Goal: Task Accomplishment & Management: Manage account settings

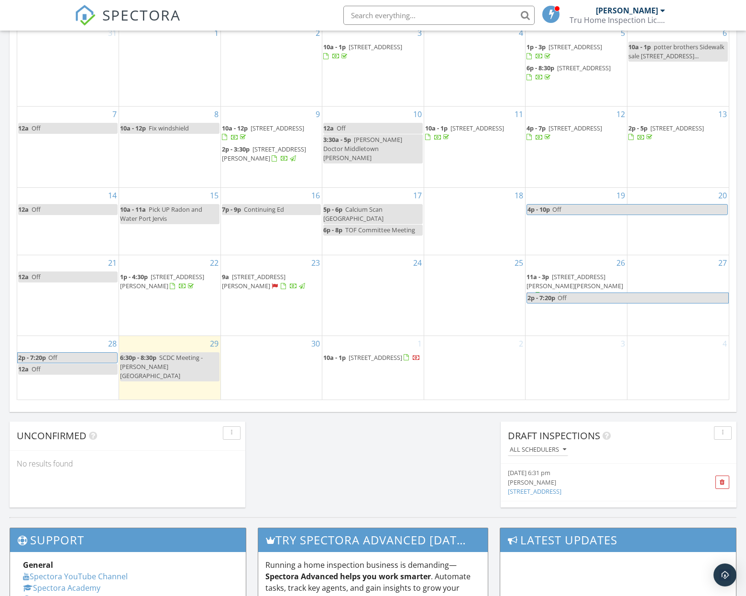
click at [474, 356] on div "2" at bounding box center [474, 368] width 101 height 64
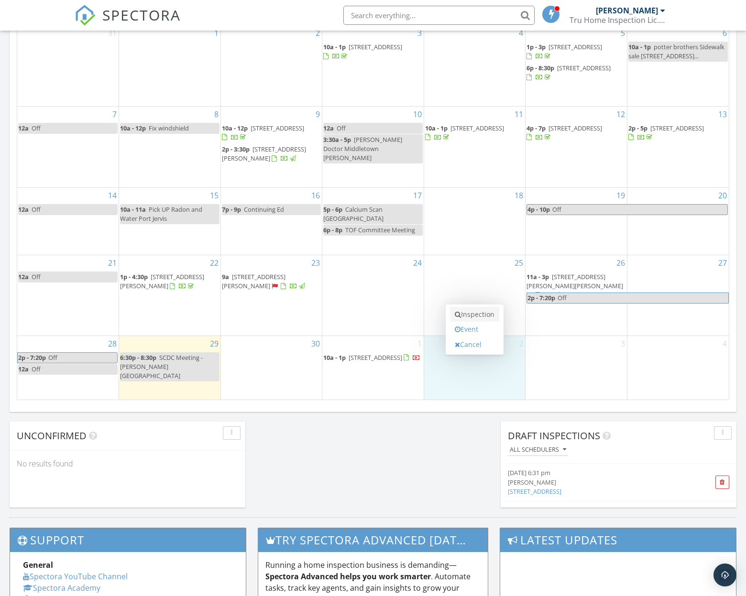
click at [478, 311] on link "Inspection" at bounding box center [474, 314] width 49 height 15
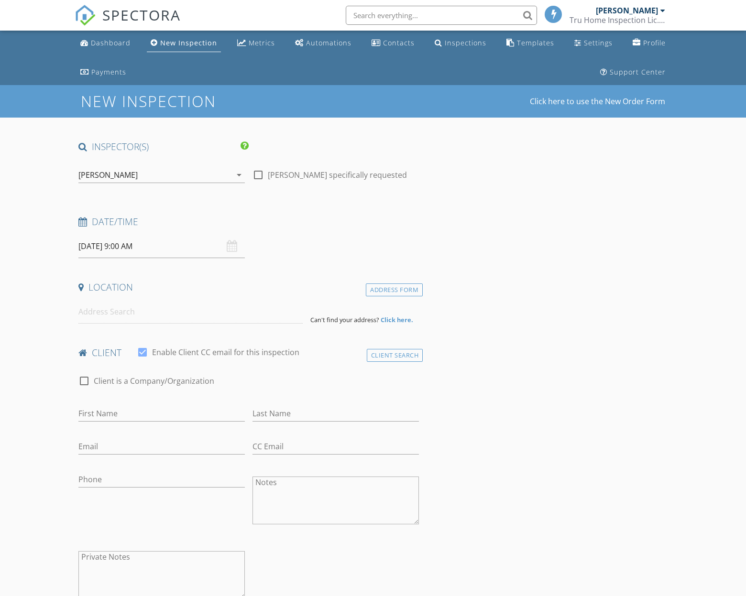
select select "9"
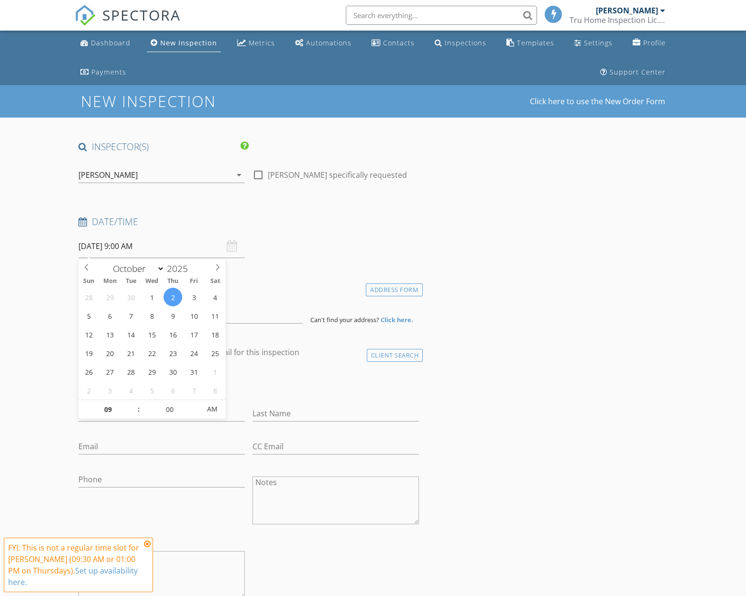
drag, startPoint x: 125, startPoint y: 244, endPoint x: 131, endPoint y: 245, distance: 5.9
click at [125, 244] on input "10/02/2025 9:00 AM" at bounding box center [161, 246] width 166 height 23
type input "10/02/2025 10:00 AM"
type input "10"
click at [133, 404] on span at bounding box center [134, 405] width 7 height 10
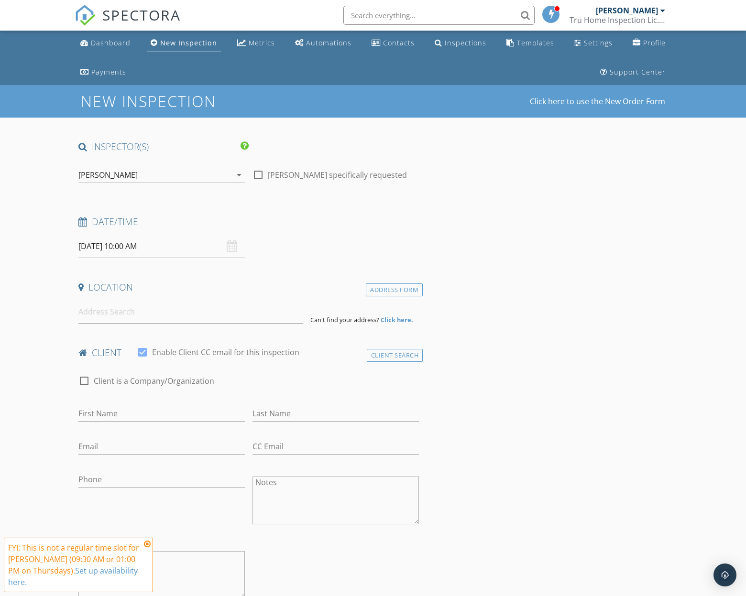
click at [329, 366] on div "check_box_outline_blank Client is a Company/Organization" at bounding box center [249, 382] width 348 height 33
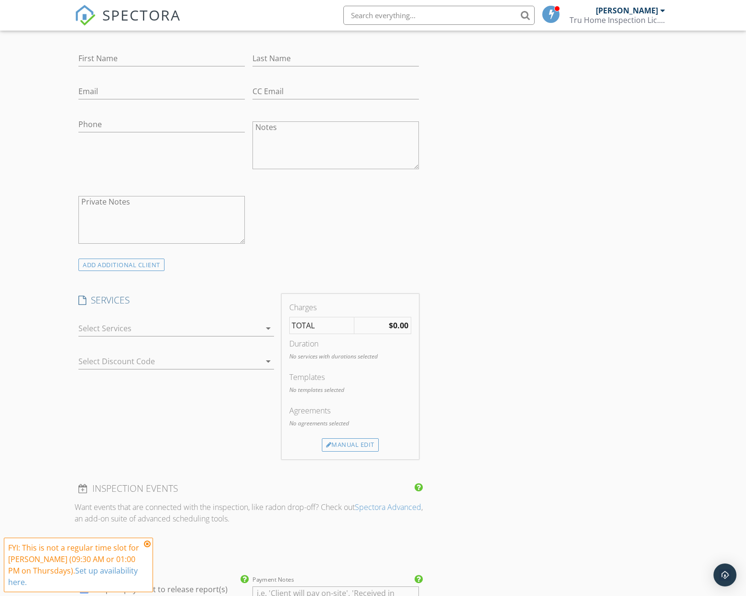
scroll to position [353, 0]
click at [134, 329] on div at bounding box center [169, 330] width 182 height 15
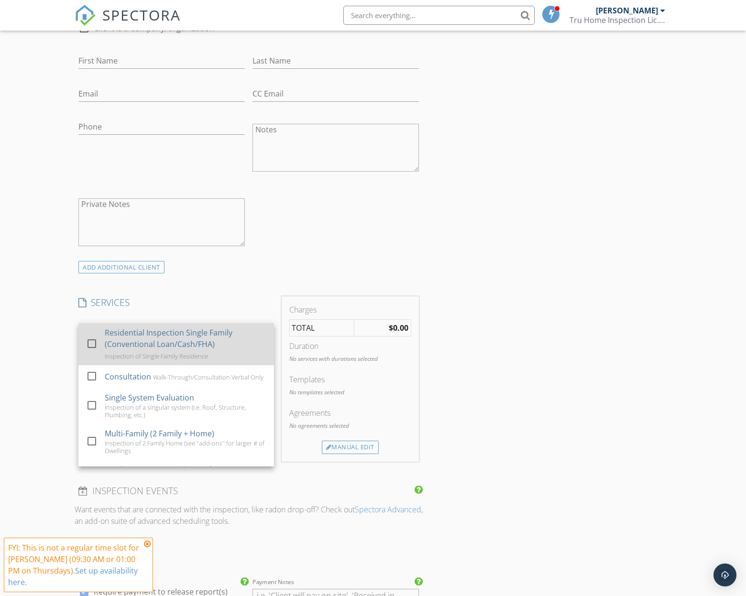
click at [133, 336] on div "Residential Inspection Single Family (Conventional Loan/Cash/FHA)" at bounding box center [186, 338] width 162 height 23
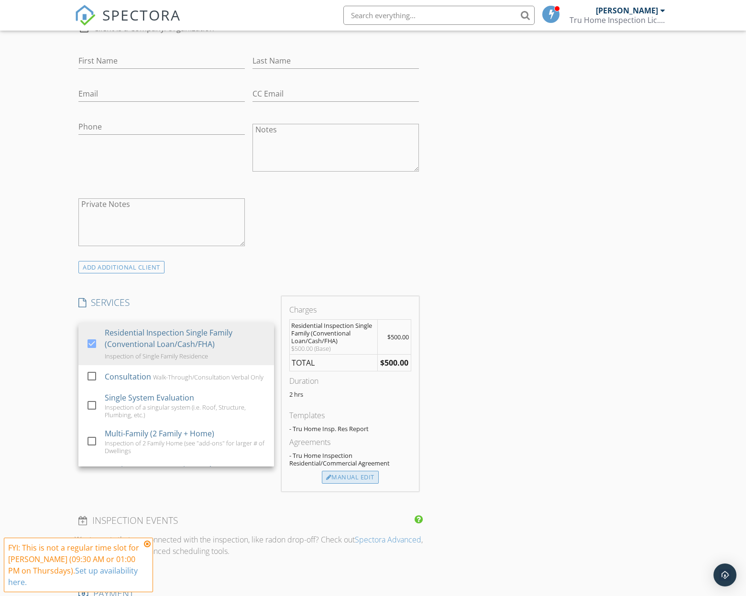
click at [364, 472] on div "Manual Edit" at bounding box center [350, 477] width 57 height 13
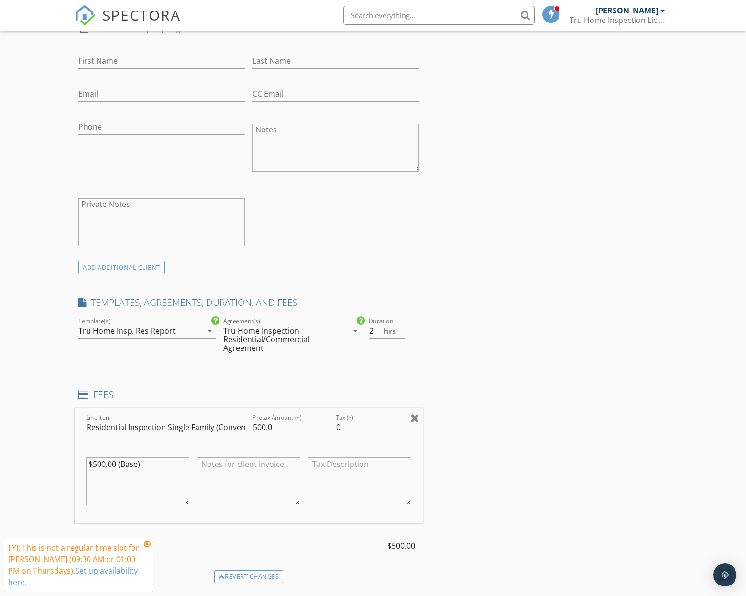
click at [418, 417] on div at bounding box center [414, 417] width 9 height 11
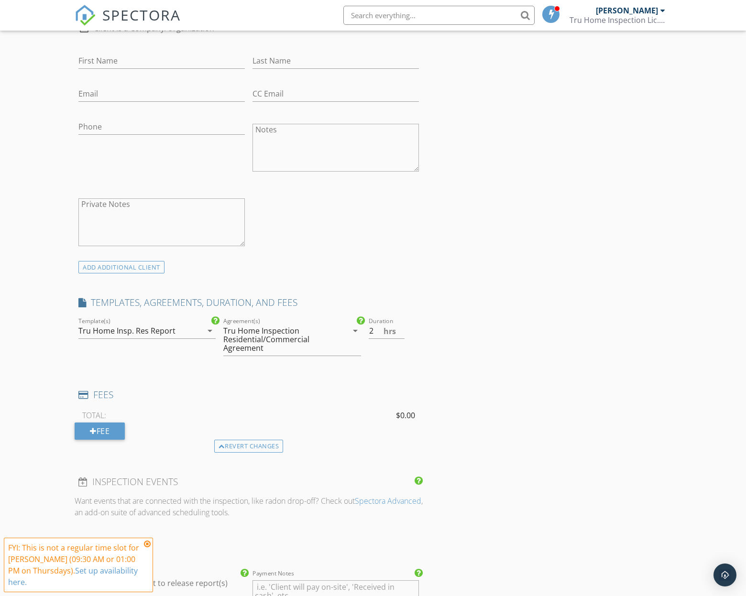
click at [250, 446] on div "Revert changes" at bounding box center [248, 446] width 69 height 13
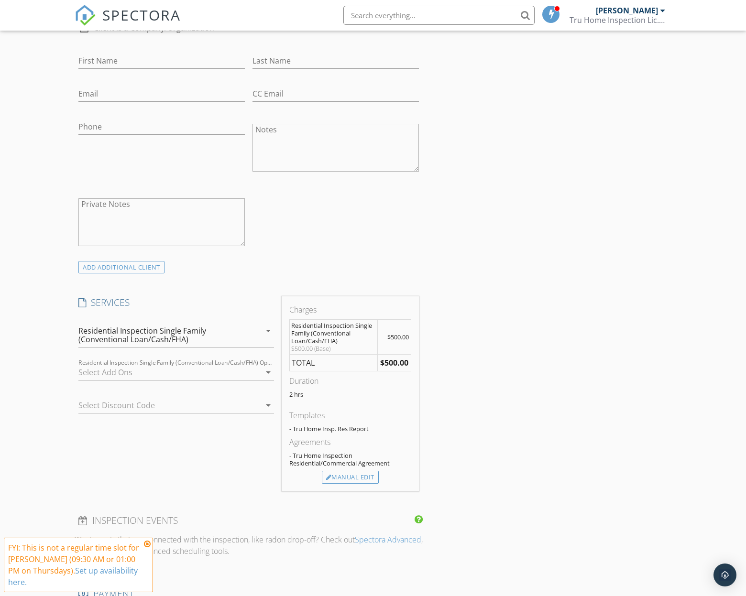
click at [254, 336] on div "Residential Inspection Single Family (Conventional Loan/Cash/FHA)" at bounding box center [169, 335] width 182 height 24
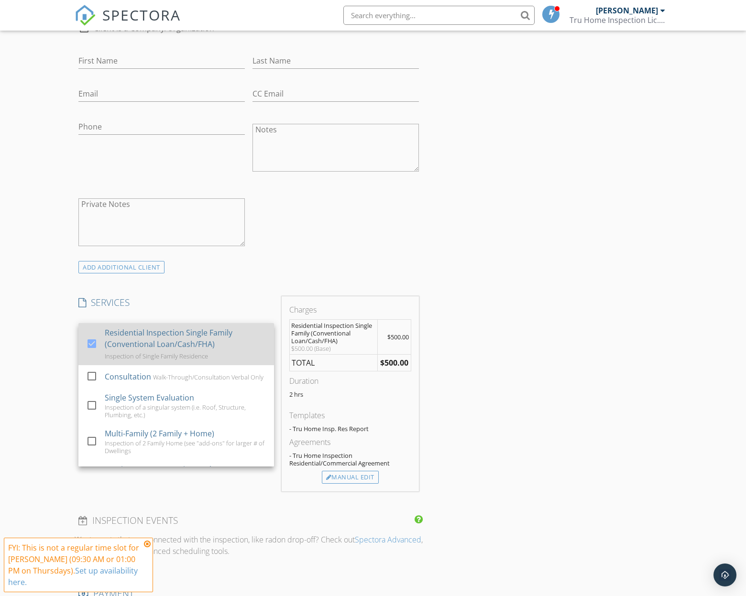
click at [241, 341] on div "Residential Inspection Single Family (Conventional Loan/Cash/FHA)" at bounding box center [186, 338] width 162 height 23
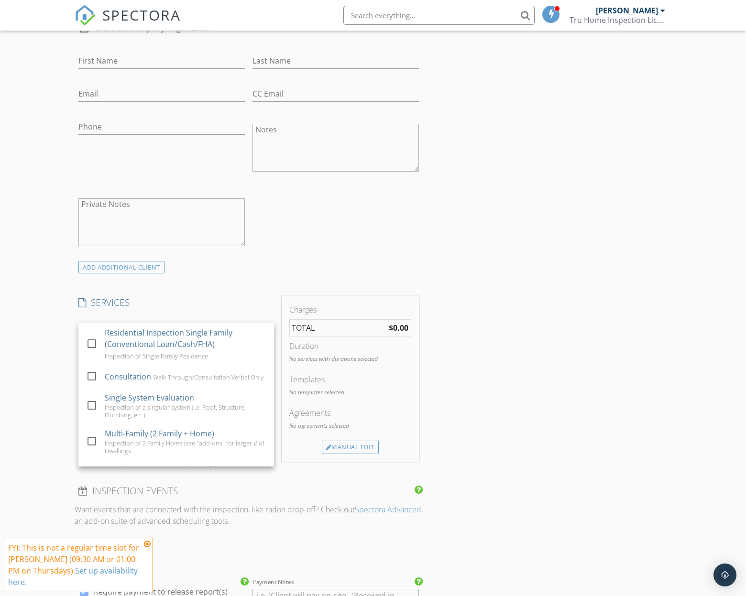
click at [58, 353] on div "New Inspection Click here to use the New Order Form INSPECTOR(S) check_box Just…" at bounding box center [373, 457] width 746 height 1450
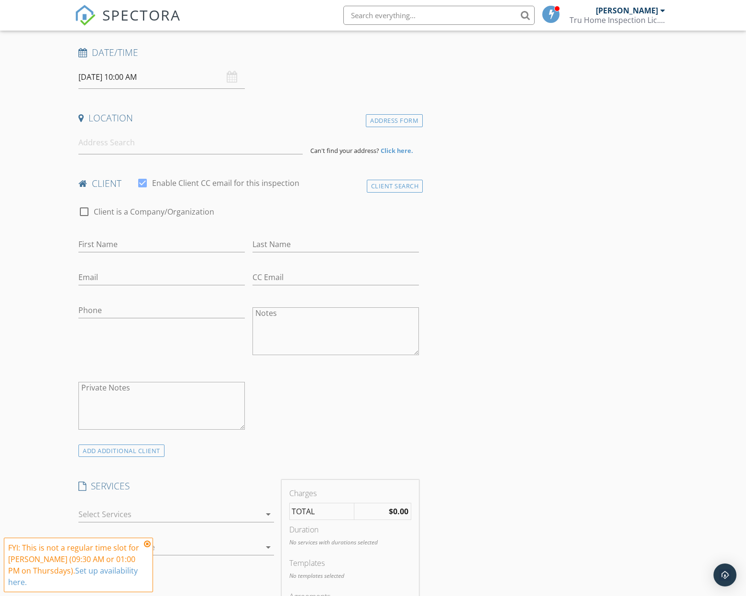
scroll to position [168, 0]
click at [115, 154] on input at bounding box center [190, 143] width 224 height 23
click at [139, 251] on input "First Name" at bounding box center [161, 246] width 166 height 16
type input "Ewa"
type input "Karolczuk"
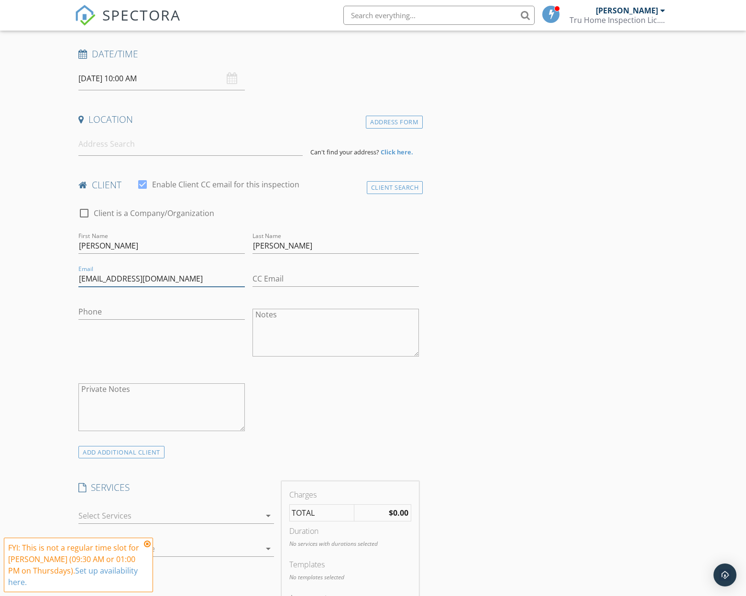
type input "ewa.danisewicz@yahoo.com"
type input "917-239-3322"
click at [139, 149] on input at bounding box center [190, 143] width 224 height 23
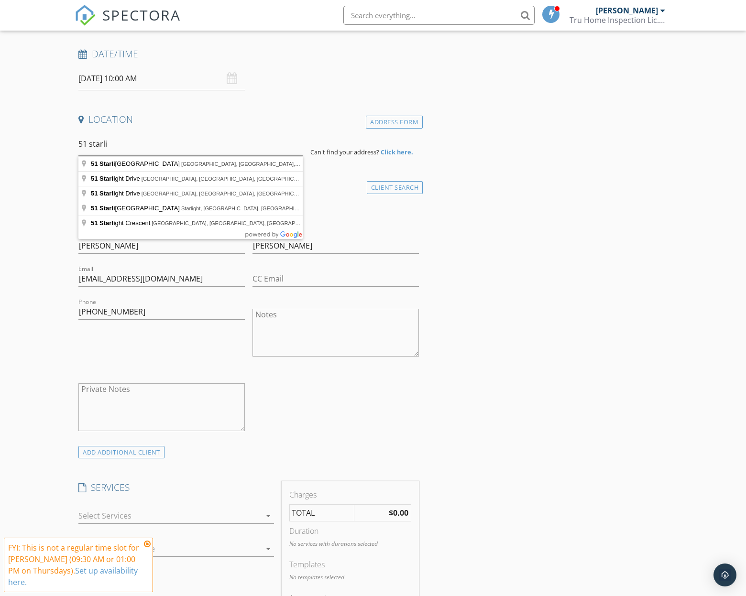
type input "51 Starlight Drive, Monticello, NY, USA"
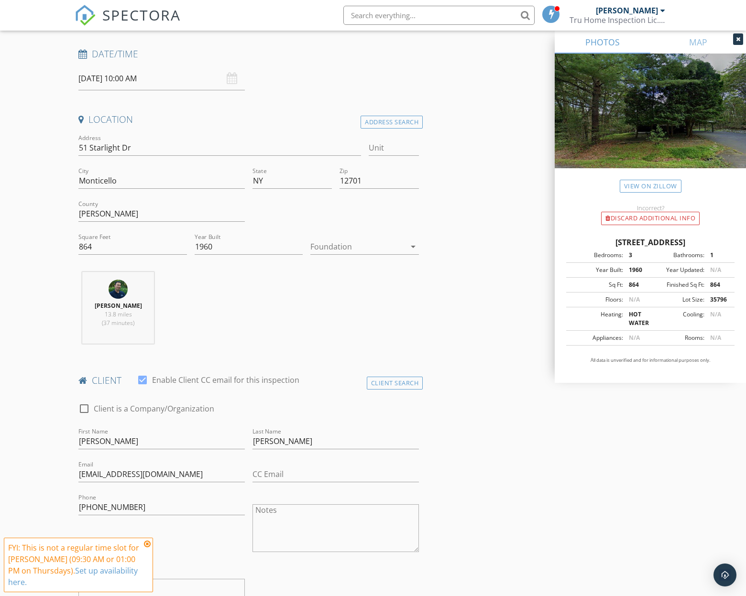
click at [379, 242] on div at bounding box center [357, 246] width 95 height 15
click at [380, 262] on div "Basement" at bounding box center [364, 273] width 93 height 23
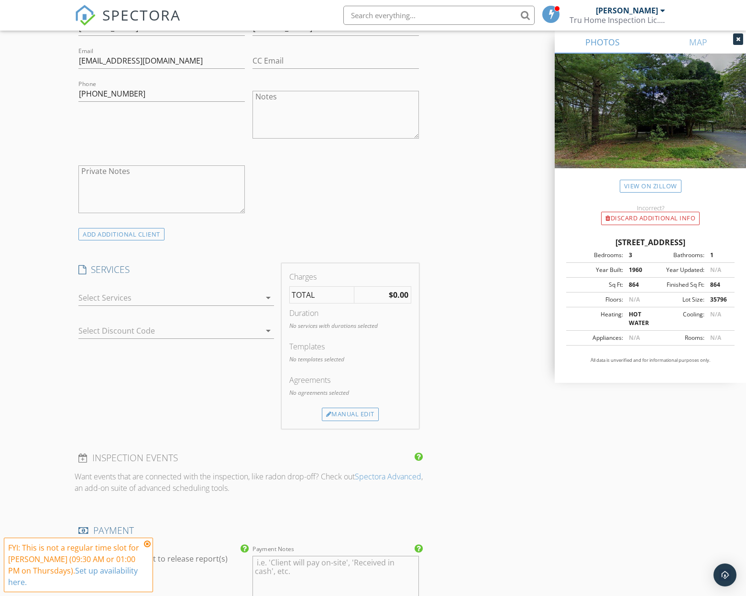
scroll to position [580, 0]
click at [244, 302] on div at bounding box center [169, 299] width 182 height 15
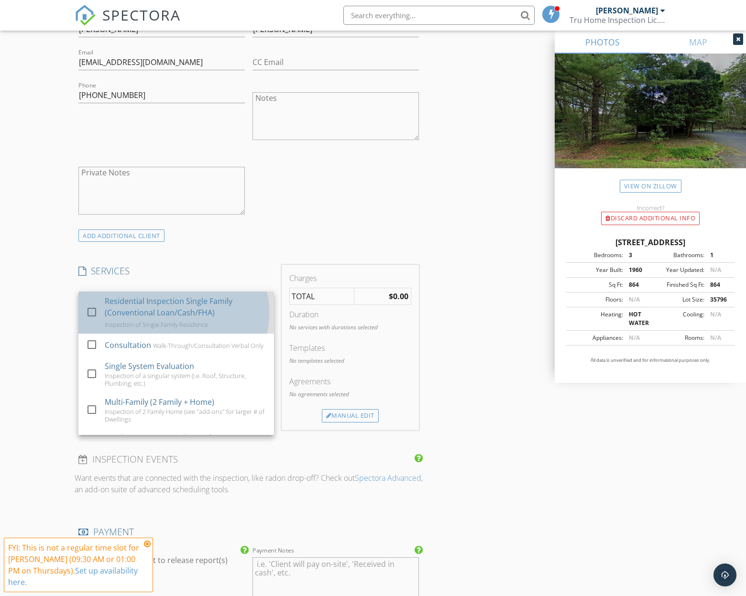
click at [243, 304] on div "Residential Inspection Single Family (Conventional Loan/Cash/FHA)" at bounding box center [186, 306] width 162 height 23
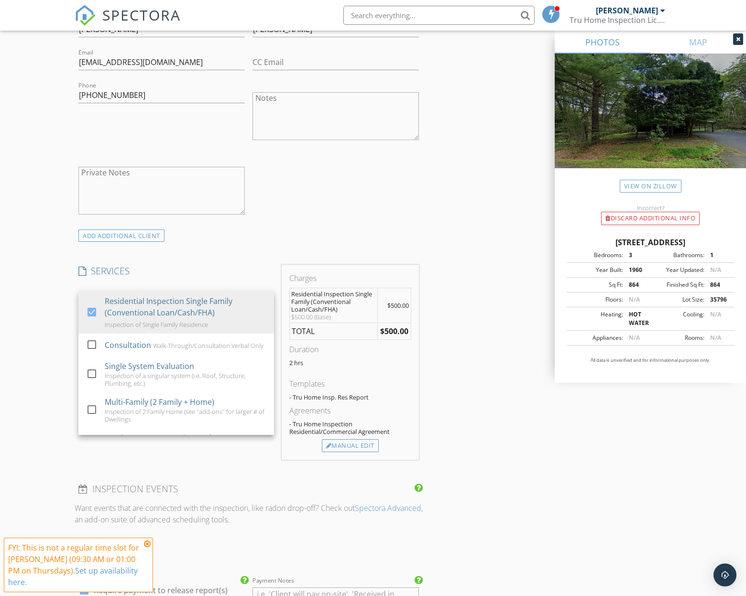
click at [56, 364] on div "New Inspection Click here to use the New Order Form INSPECTOR(S) check_box Just…" at bounding box center [373, 342] width 746 height 1675
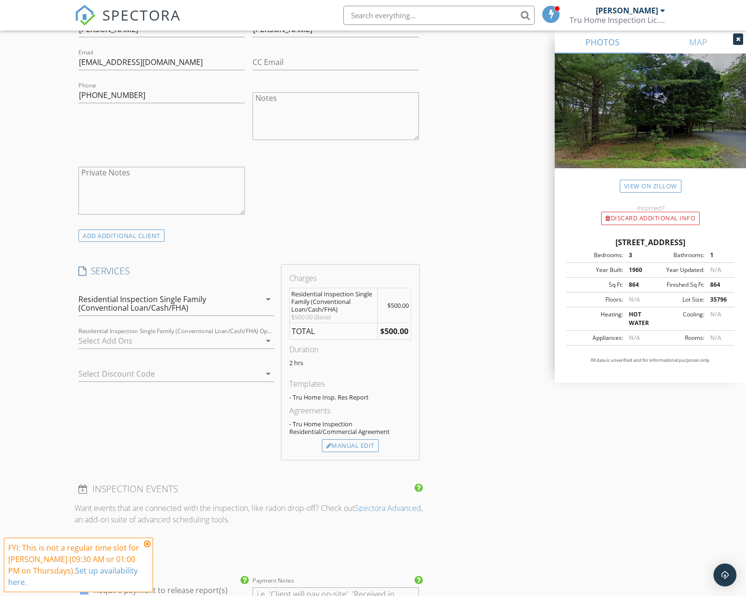
click at [126, 339] on div at bounding box center [169, 340] width 182 height 15
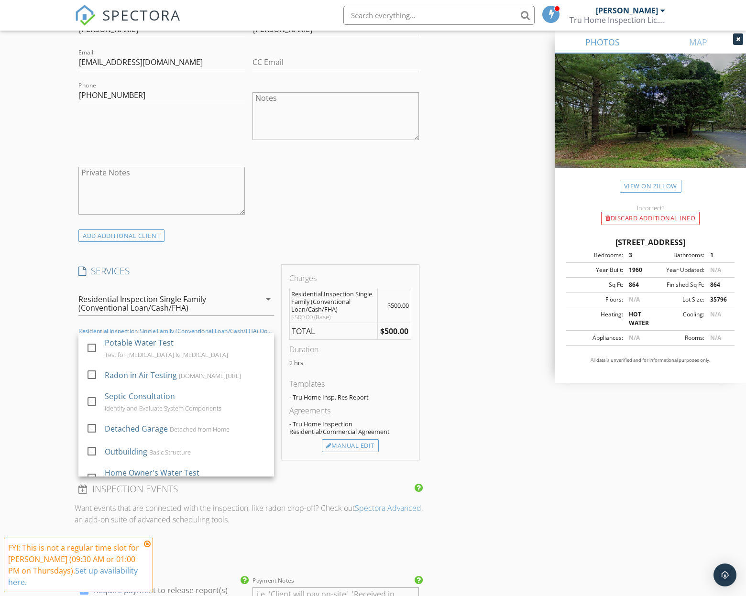
click at [126, 339] on div "Potable Water Test" at bounding box center [139, 342] width 69 height 11
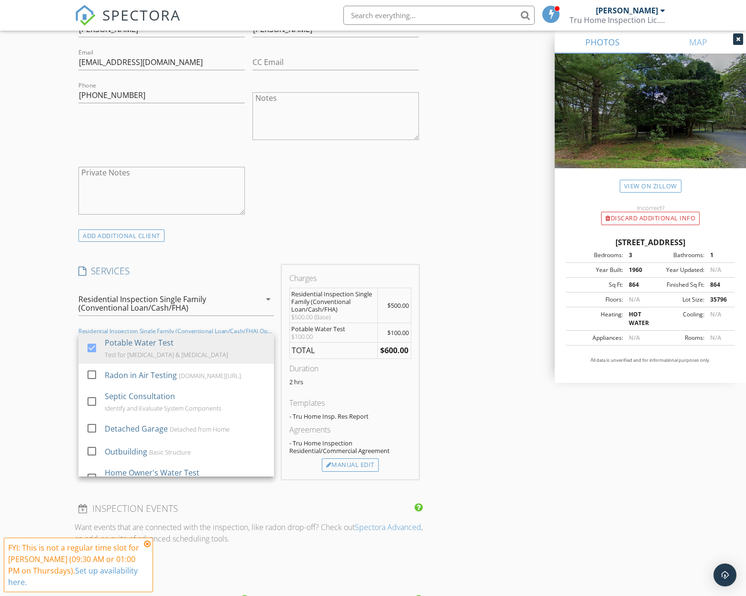
click at [59, 360] on div "New Inspection Click here to use the New Order Form INSPECTOR(S) check_box Just…" at bounding box center [373, 352] width 746 height 1695
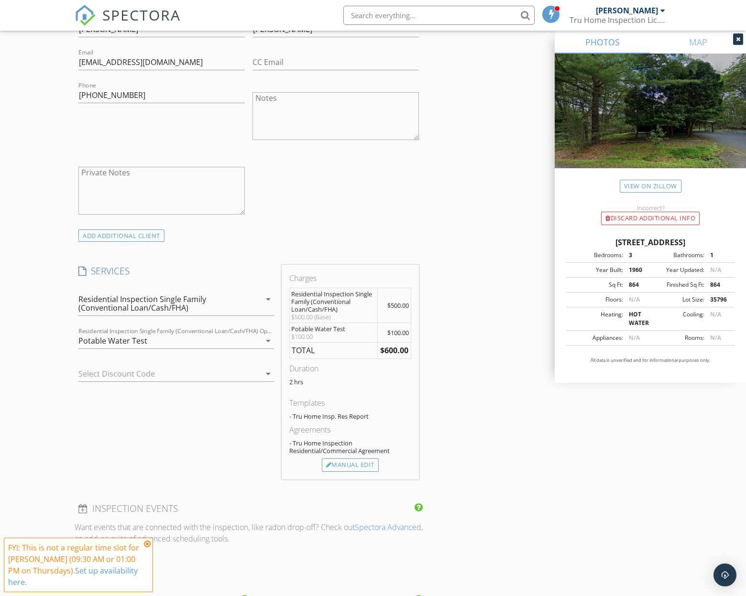
click at [161, 345] on div "Potable Water Test" at bounding box center [169, 340] width 182 height 15
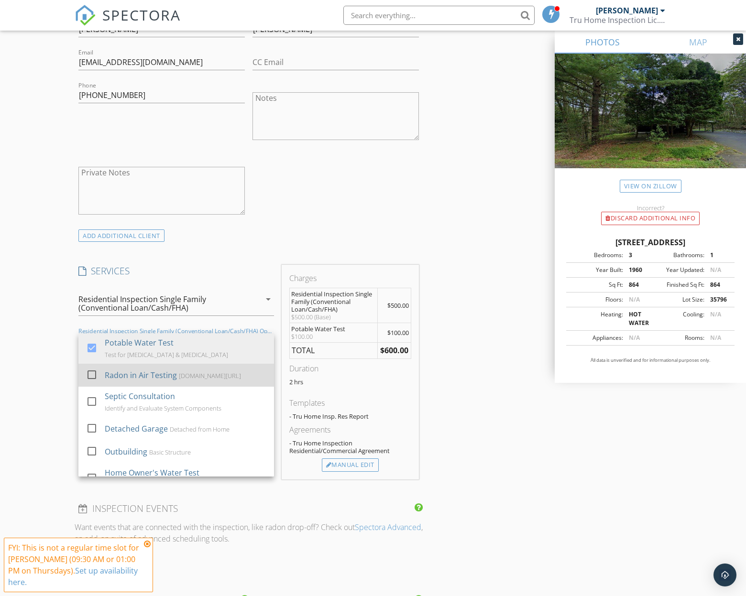
click at [172, 380] on div "Radon in Air Testing" at bounding box center [141, 375] width 72 height 11
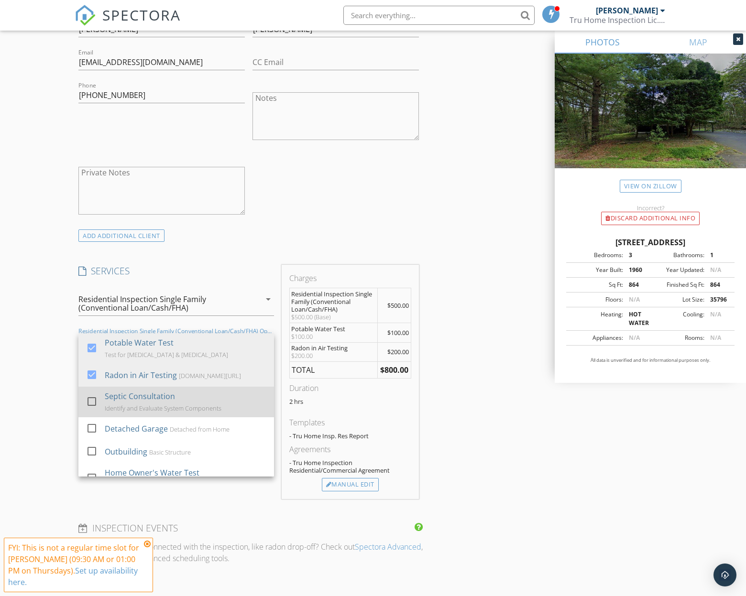
click at [164, 398] on div "Septic Consultation" at bounding box center [140, 396] width 70 height 11
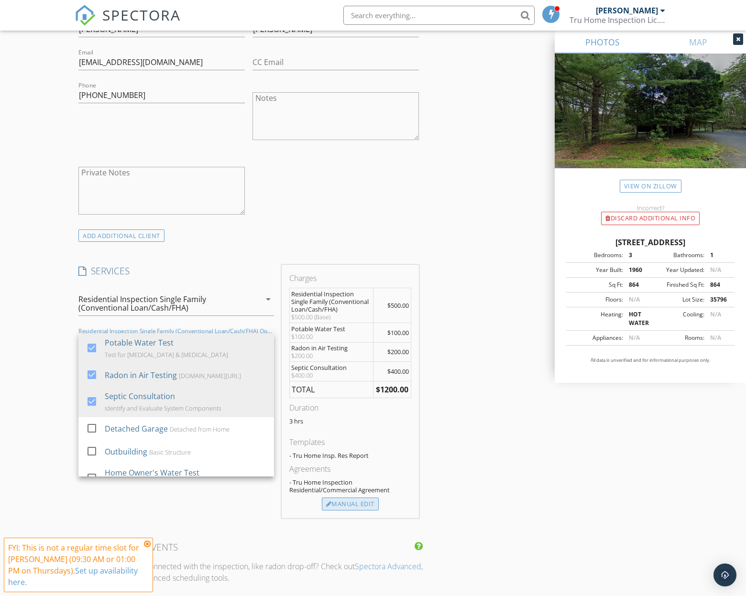
click at [355, 502] on div "Manual Edit" at bounding box center [350, 504] width 57 height 13
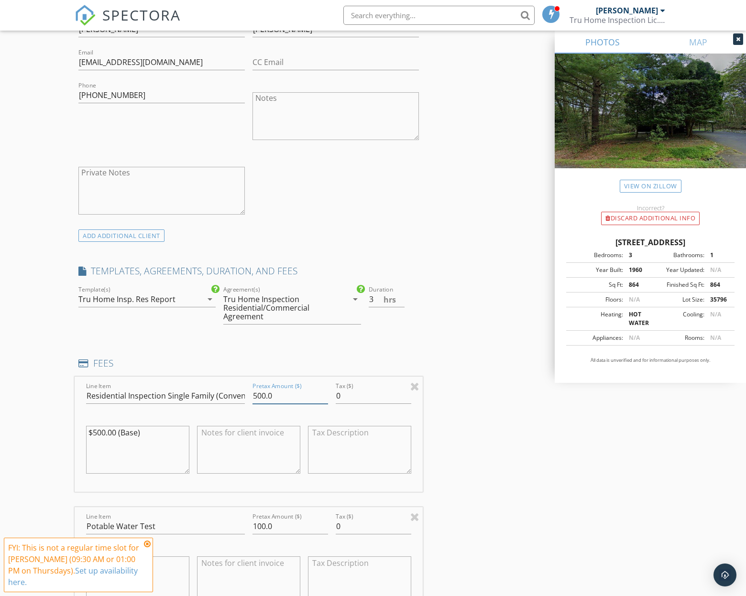
click at [253, 400] on input "500.0" at bounding box center [290, 396] width 76 height 16
type input "600.0"
drag, startPoint x: 255, startPoint y: 527, endPoint x: 251, endPoint y: 526, distance: 4.9
click at [254, 526] on input "100.0" at bounding box center [290, 527] width 76 height 16
drag, startPoint x: 254, startPoint y: 525, endPoint x: 273, endPoint y: 527, distance: 19.2
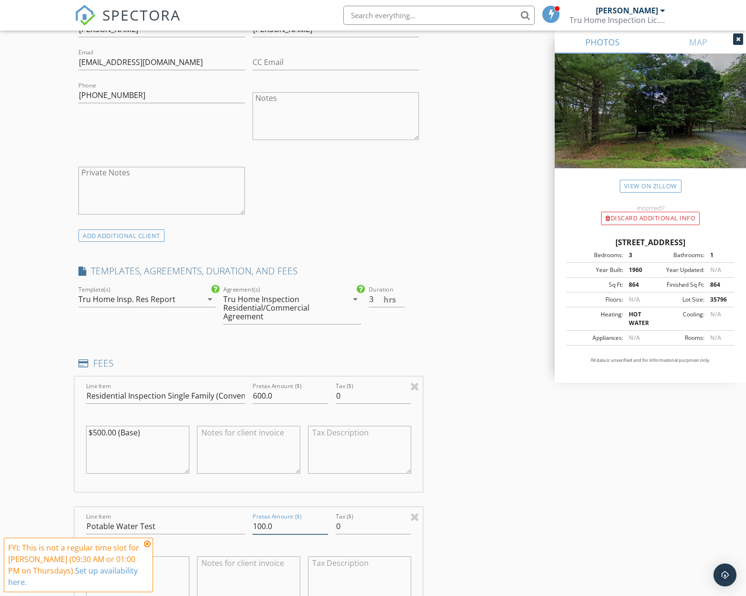
click at [273, 527] on div "Pretax Amount ($) 100.0" at bounding box center [290, 527] width 83 height 33
type input "0"
click at [490, 484] on div "INSPECTOR(S) check_box Justin Picciotti PRIMARY Justin Picciotti arrow_drop_dow…" at bounding box center [373, 601] width 597 height 2081
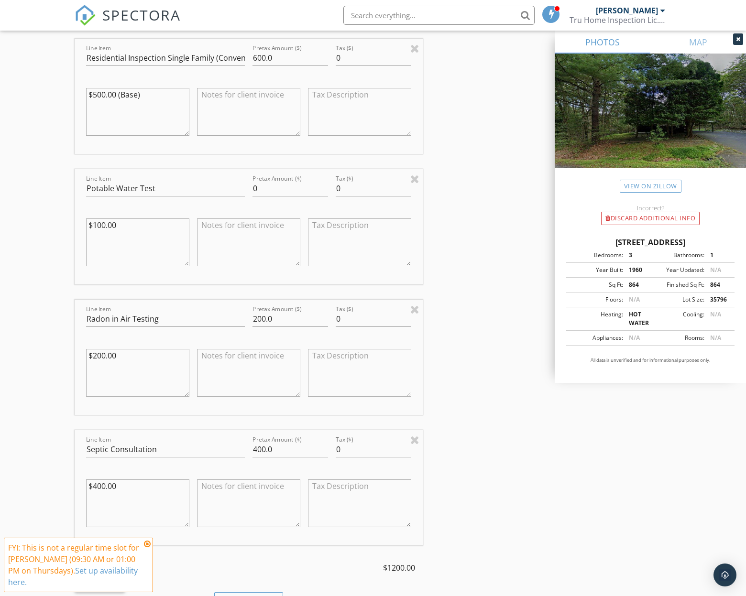
click at [251, 230] on textarea at bounding box center [248, 242] width 103 height 48
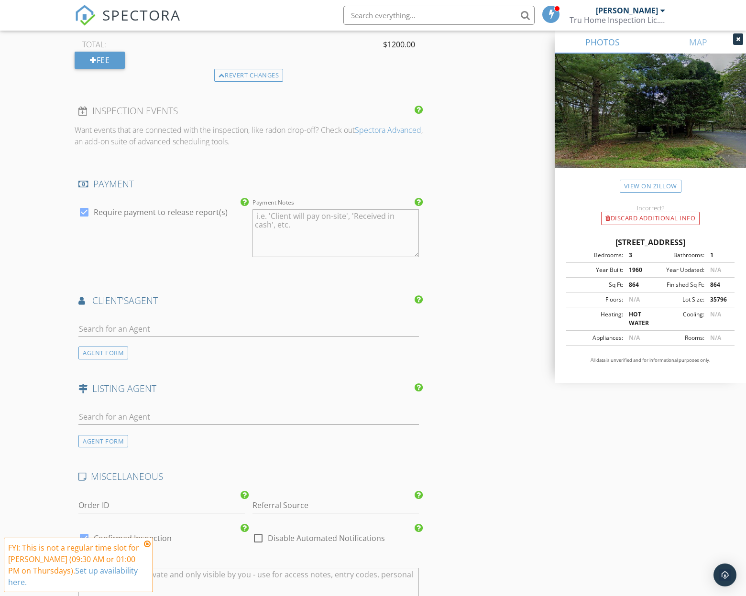
scroll to position [1648, 0]
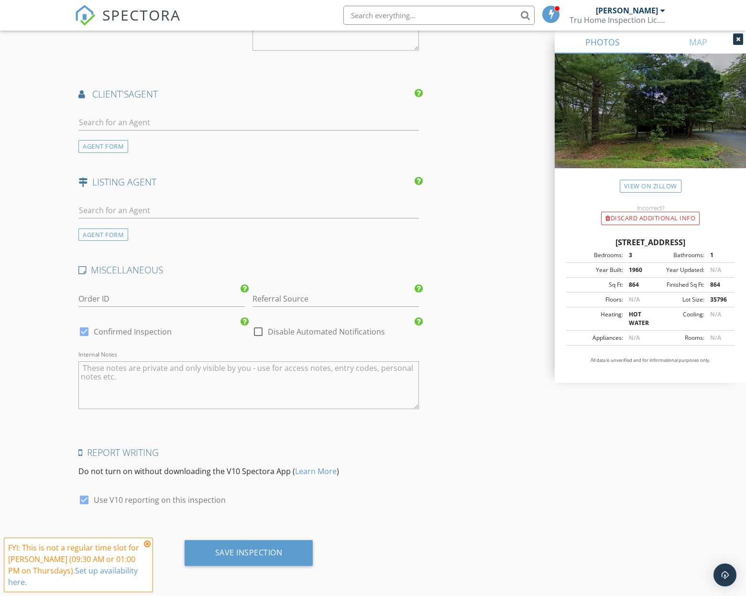
type textarea "Included as package discount"
click at [125, 117] on input "text" at bounding box center [248, 123] width 340 height 16
type input "bernad"
click at [194, 143] on li "Bernadette Giordano Howard Hanna Rand Realty" at bounding box center [248, 144] width 339 height 27
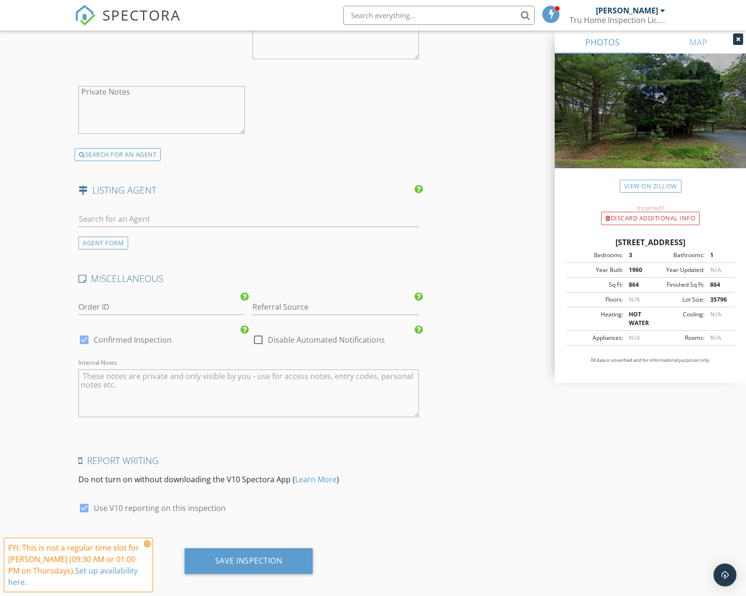
scroll to position [1859, 0]
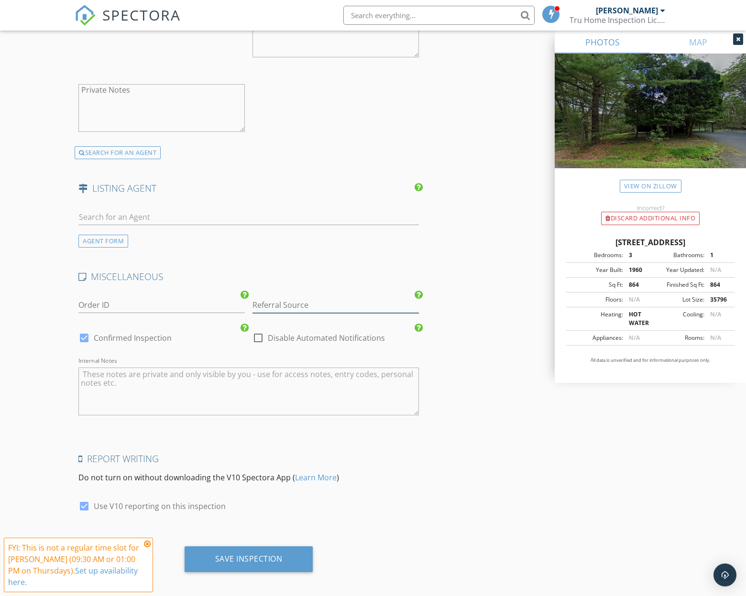
click at [273, 309] on input "Referral Source" at bounding box center [335, 305] width 166 height 16
click at [279, 346] on div "Realtor/Email" at bounding box center [335, 343] width 165 height 19
type input "Realtor/Email"
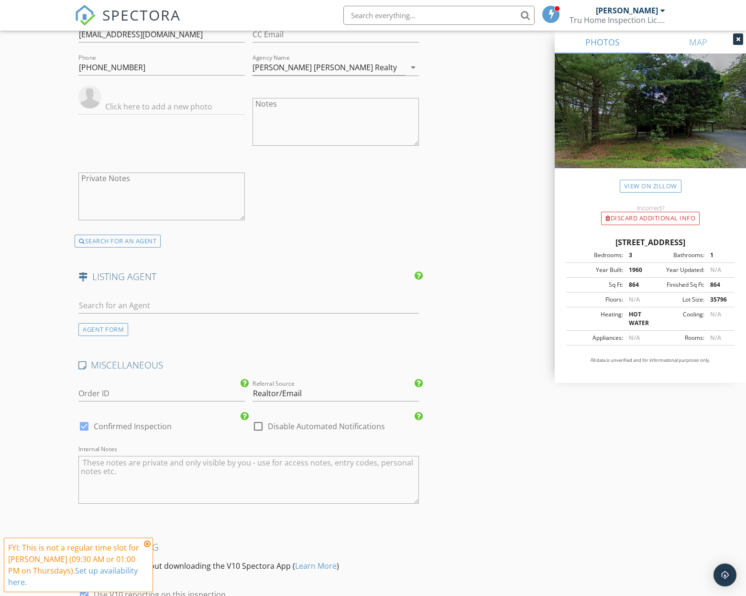
scroll to position [1866, 0]
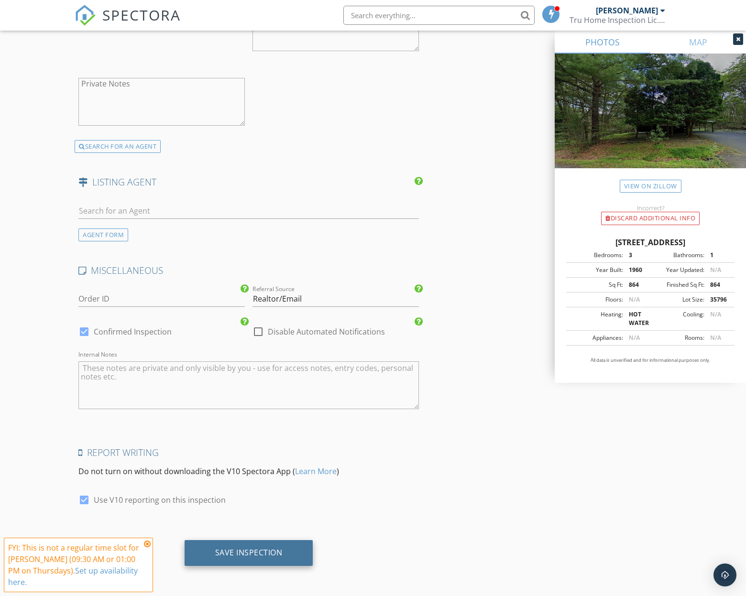
click at [238, 552] on div "Save Inspection" at bounding box center [248, 553] width 67 height 10
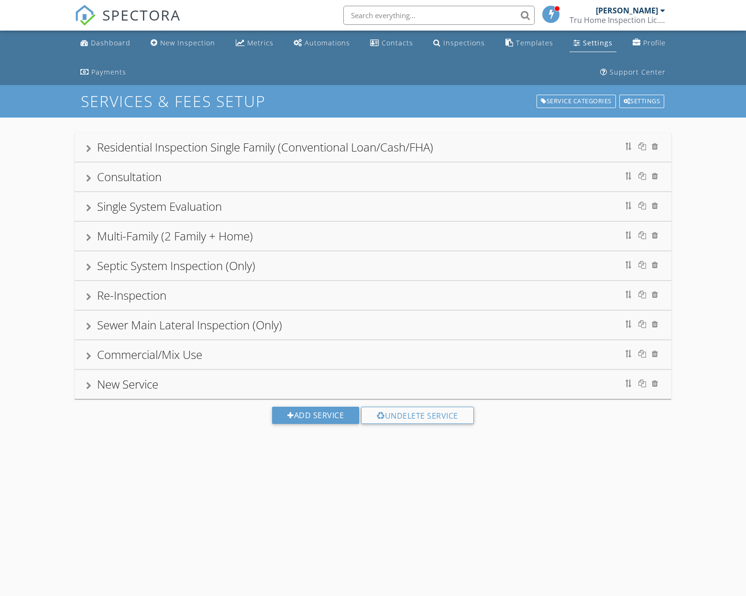
click at [101, 31] on link "SPECTORA" at bounding box center [128, 23] width 106 height 20
click at [100, 42] on div "Dashboard" at bounding box center [111, 42] width 40 height 9
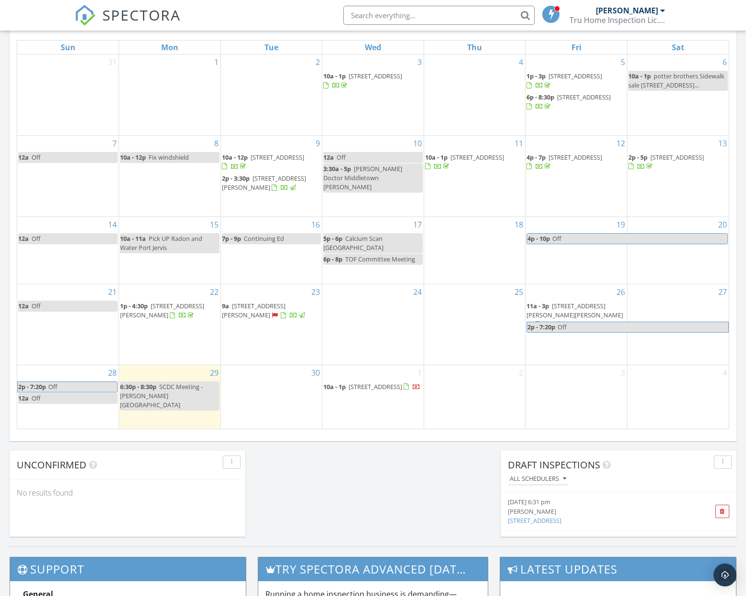
scroll to position [480, 0]
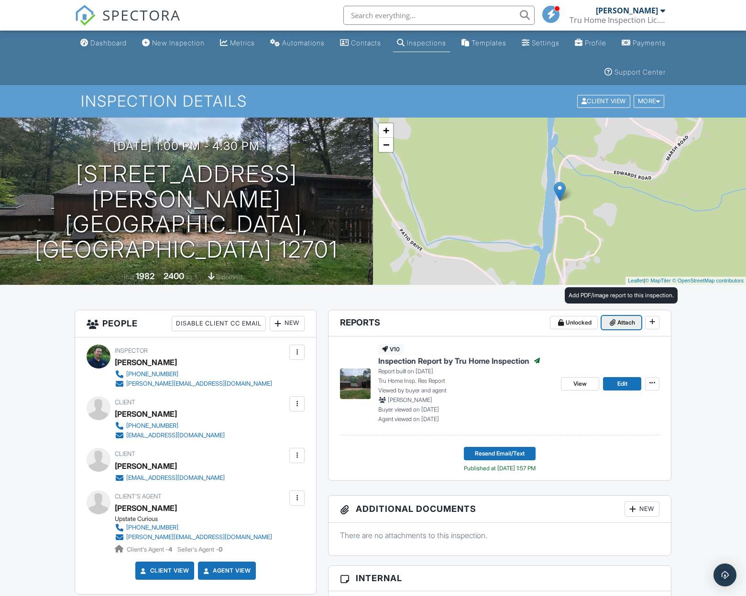
click at [622, 322] on span "Attach" at bounding box center [626, 323] width 18 height 10
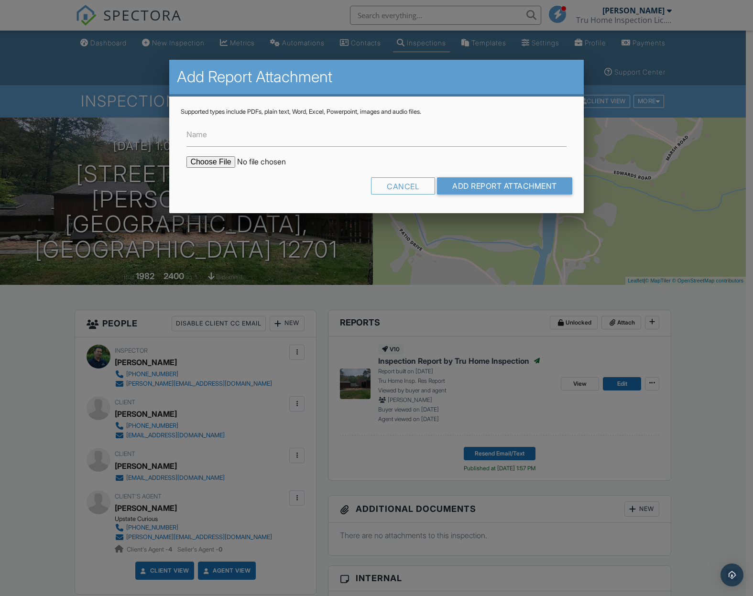
click at [204, 139] on label "Name" at bounding box center [196, 134] width 21 height 11
click at [204, 139] on input "Name" at bounding box center [376, 134] width 380 height 23
type input "Water Results"
click at [233, 157] on input "file" at bounding box center [267, 161] width 163 height 11
type input "C:\fakepath\494 edwards 76197_2025-09-26.pdf"
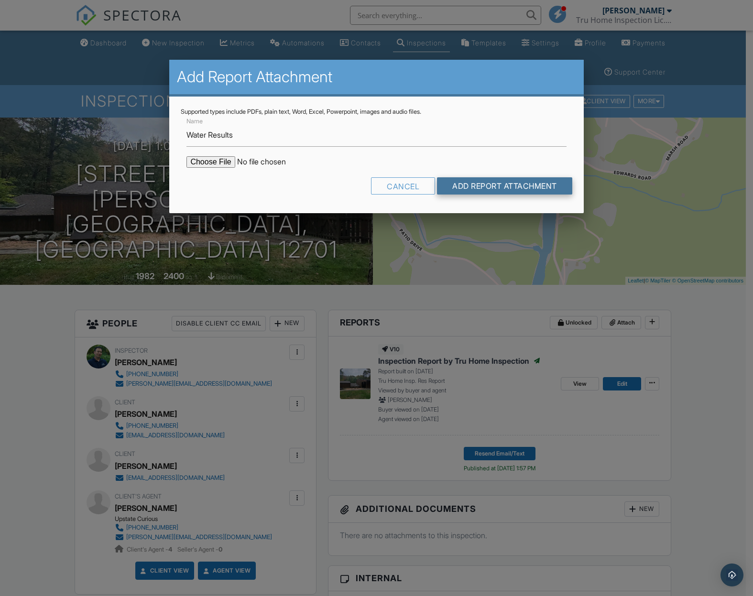
click at [518, 186] on input "Add Report Attachment" at bounding box center [504, 185] width 135 height 17
